Goal: Obtain resource: Obtain resource

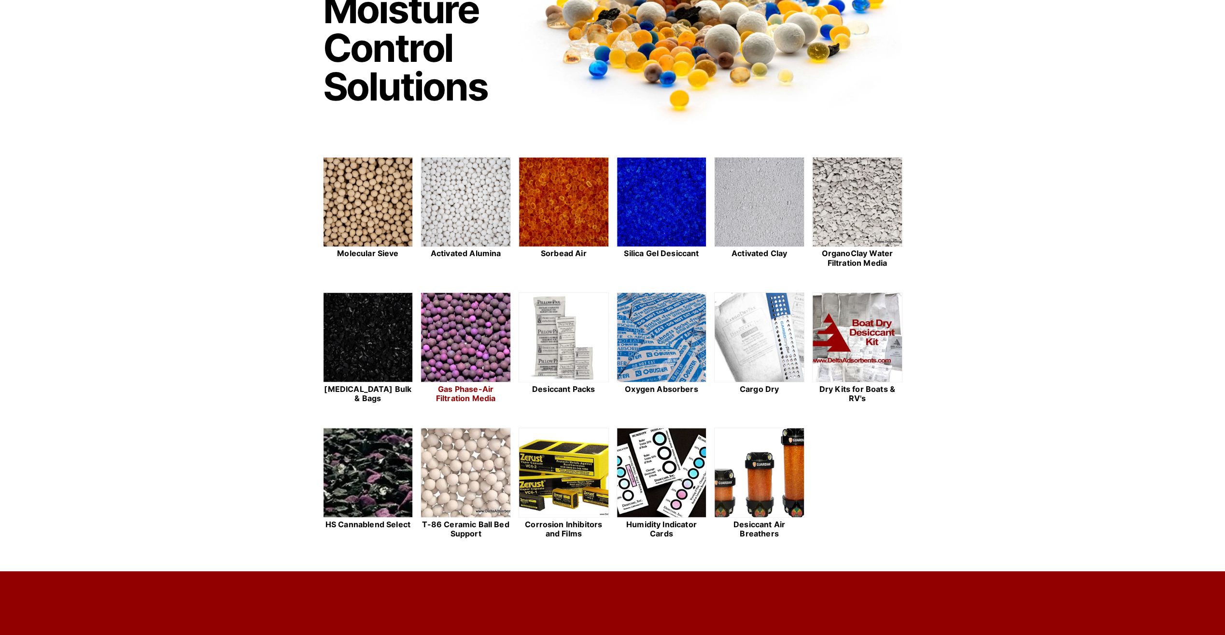
scroll to position [193, 0]
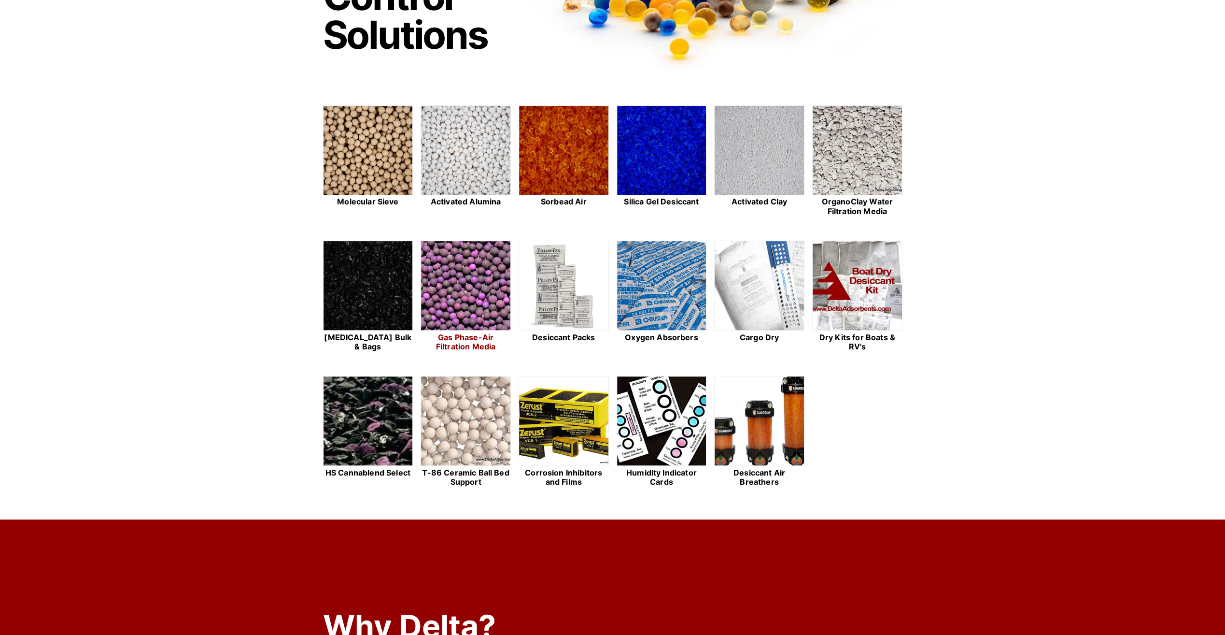
click at [463, 277] on img at bounding box center [465, 286] width 89 height 90
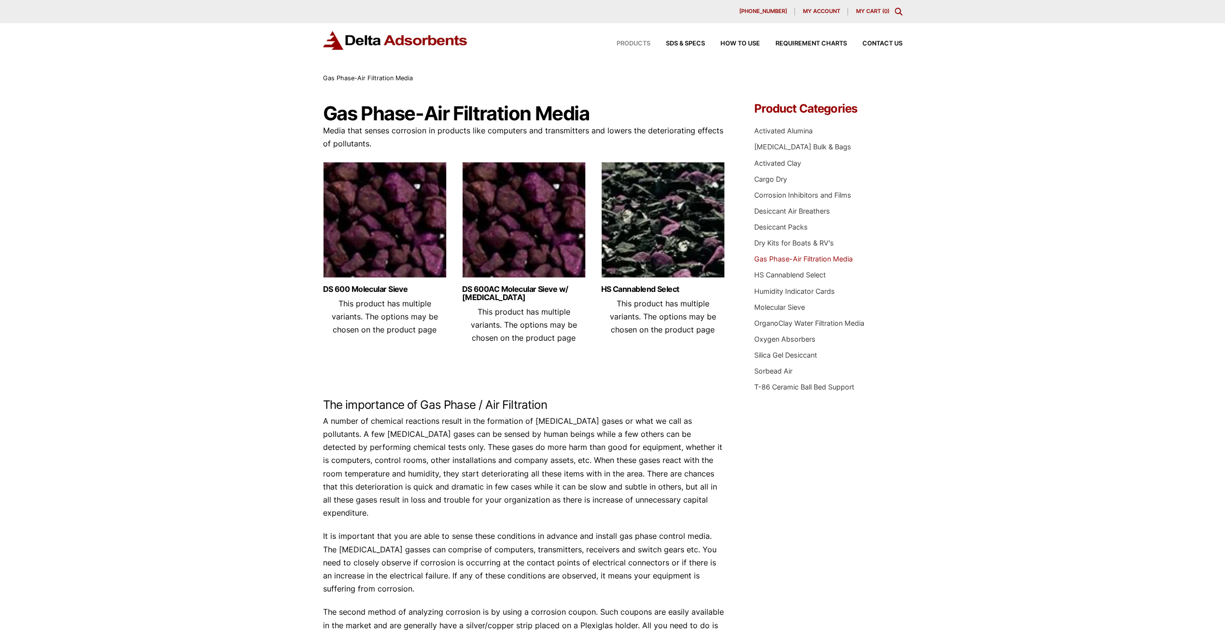
click at [634, 42] on span "Products" at bounding box center [634, 44] width 34 height 6
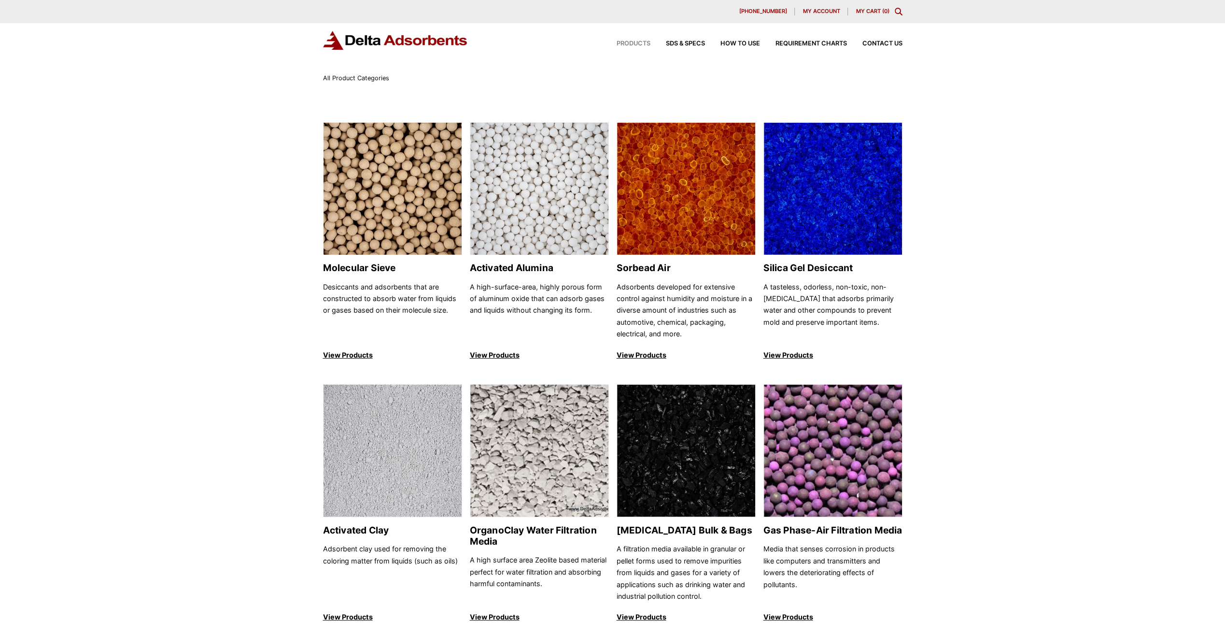
click at [898, 13] on icon "Toggle Modal Content" at bounding box center [899, 12] width 8 height 8
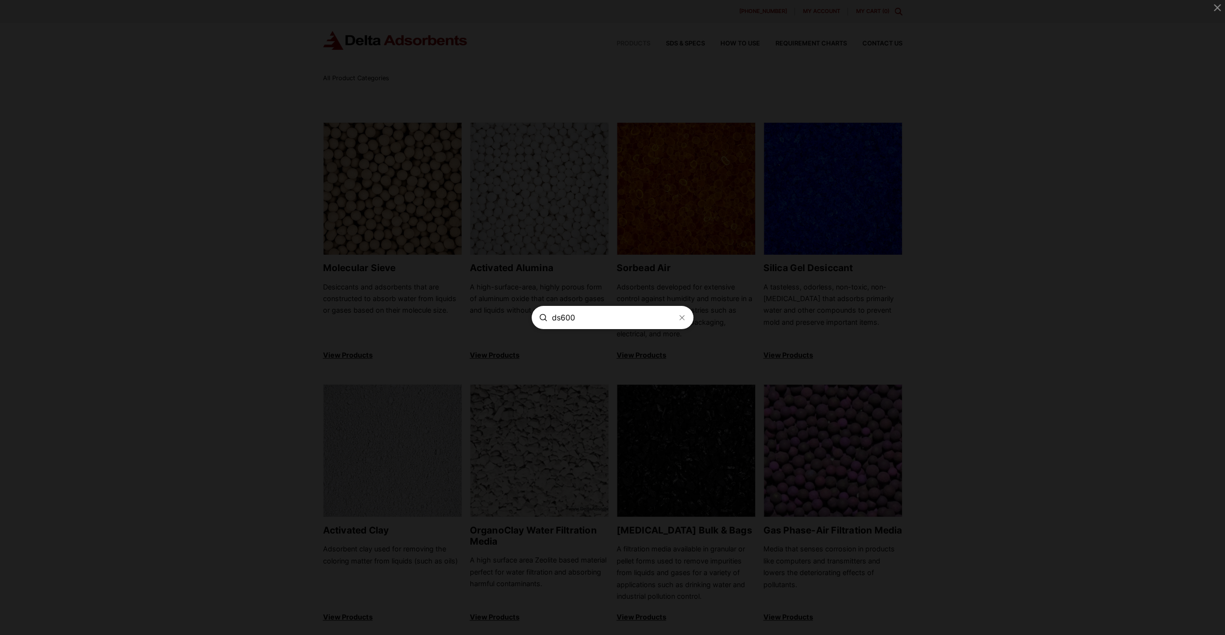
type input "ds600"
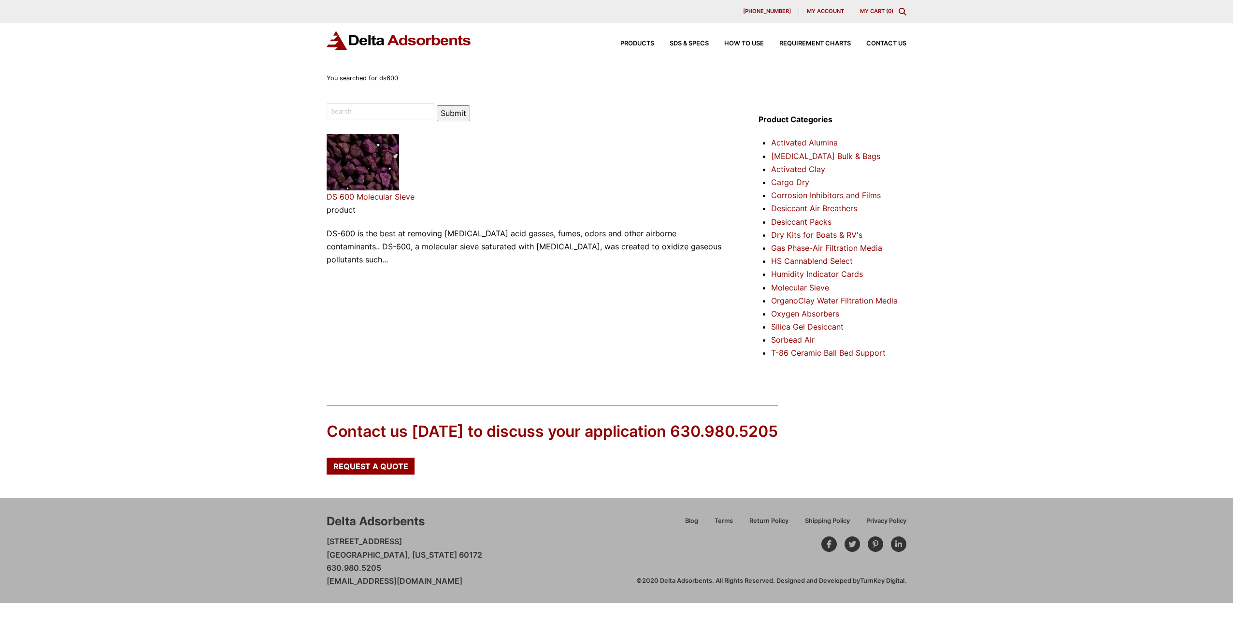
click at [341, 172] on img at bounding box center [363, 162] width 72 height 57
click at [370, 195] on link "DS 600 Molecular Sieve" at bounding box center [371, 197] width 88 height 10
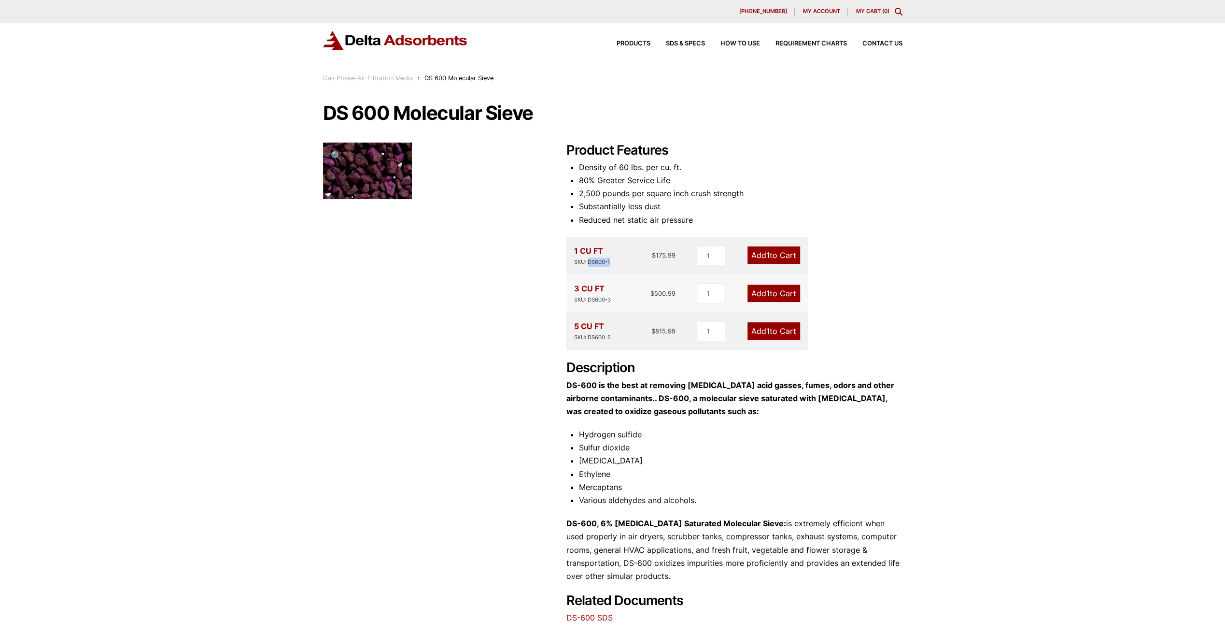
drag, startPoint x: 612, startPoint y: 263, endPoint x: 588, endPoint y: 261, distance: 23.3
click at [588, 261] on div "1 CU FT SKU: DS600-1 $ 175.99" at bounding box center [625, 255] width 102 height 22
copy div "DS600-1"
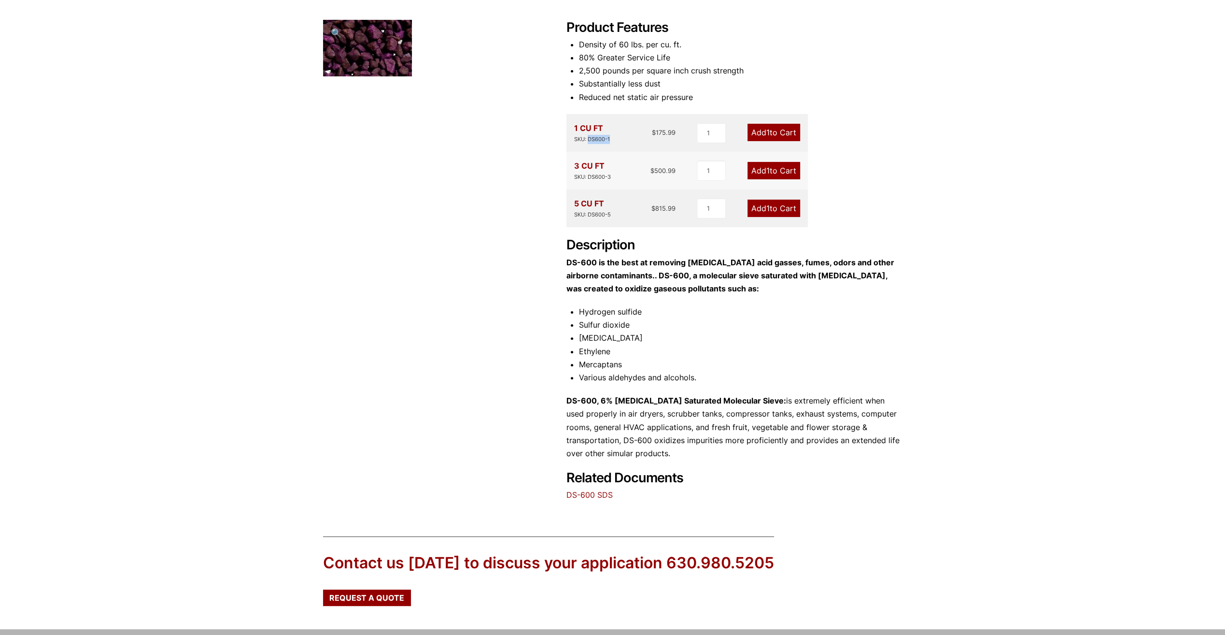
scroll to position [222, 0]
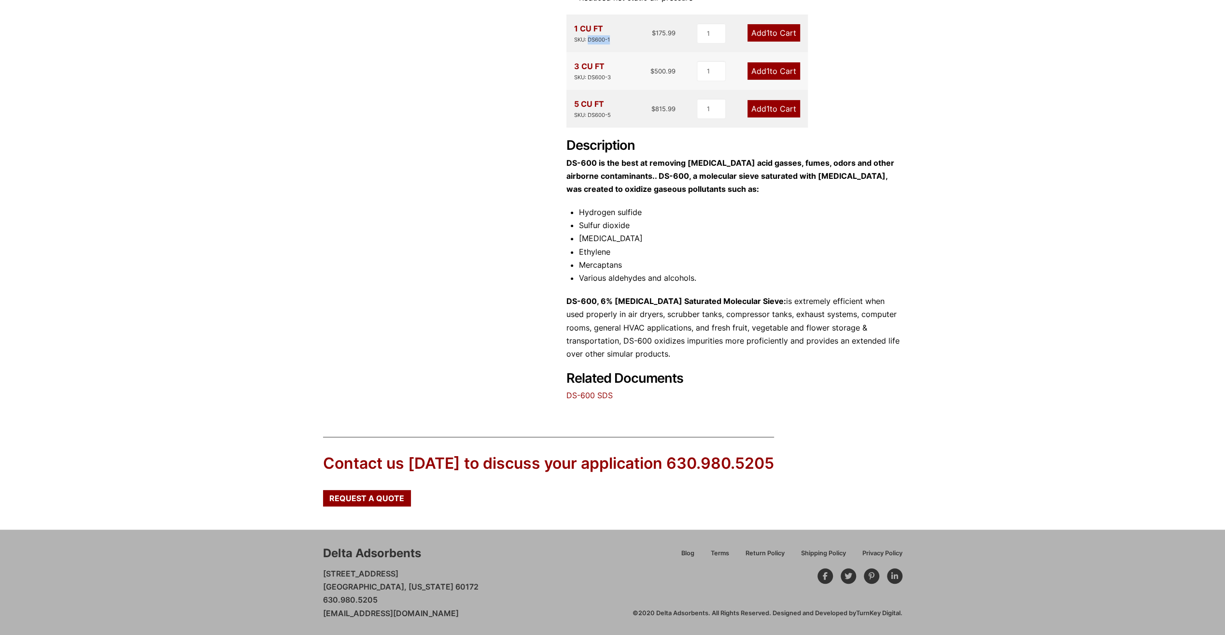
click at [577, 397] on link "DS-600 SDS" at bounding box center [590, 395] width 46 height 10
click at [589, 393] on link "DS-600 SDS" at bounding box center [590, 395] width 46 height 10
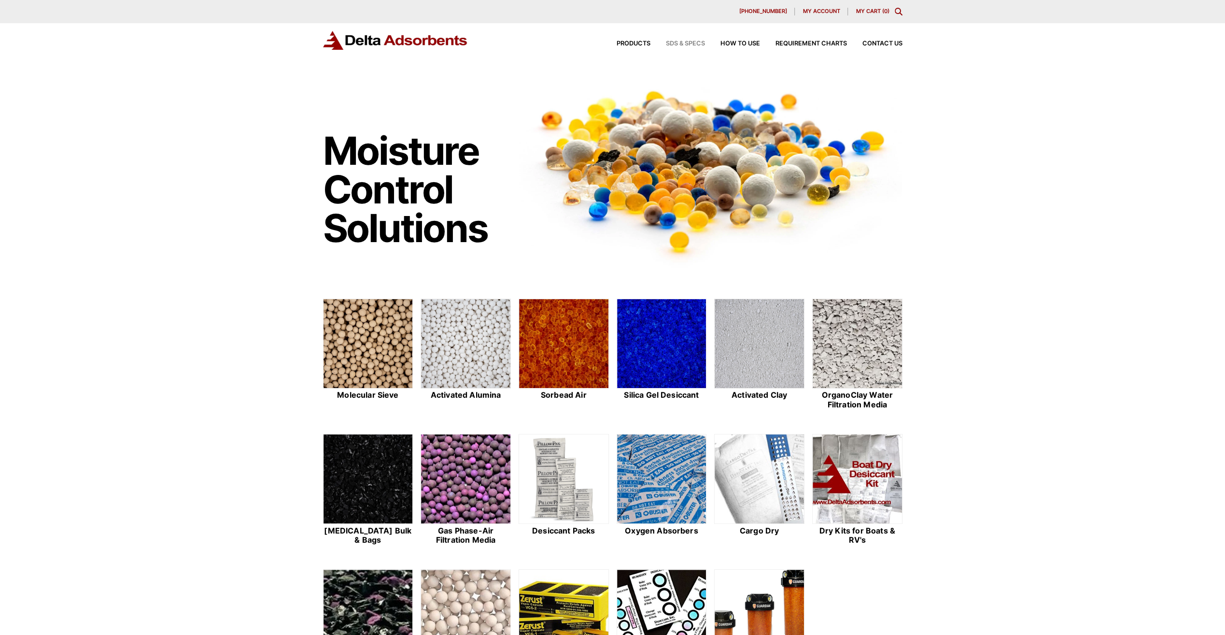
click at [672, 43] on span "SDS & SPECS" at bounding box center [685, 44] width 39 height 6
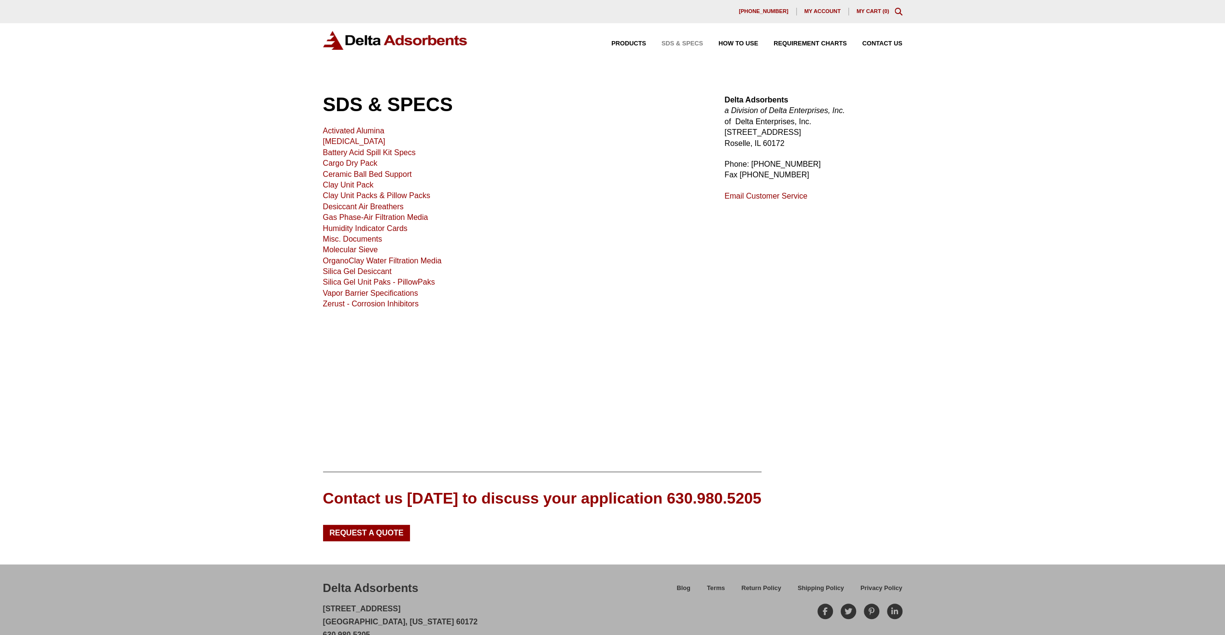
click at [327, 252] on link "Molecular Sieve" at bounding box center [350, 249] width 55 height 8
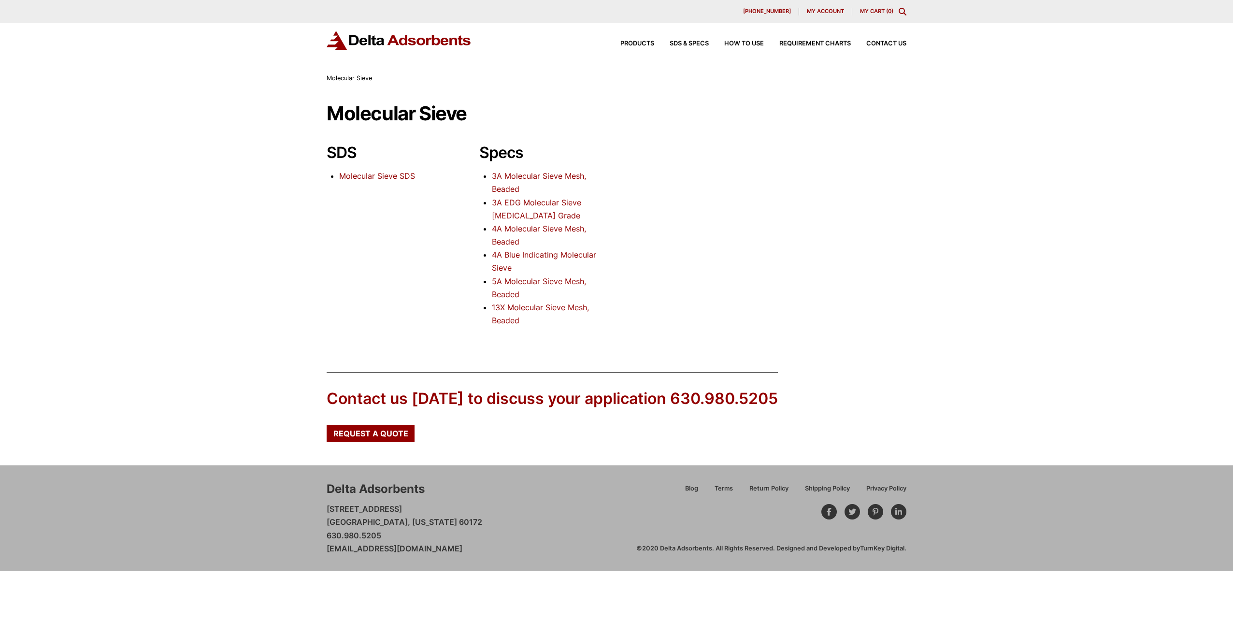
drag, startPoint x: 167, startPoint y: 119, endPoint x: 183, endPoint y: 84, distance: 38.9
click at [176, 97] on div "Our website has detected that you are using an outdated browser that will preve…" at bounding box center [616, 317] width 1233 height 635
